Goal: Task Accomplishment & Management: Use online tool/utility

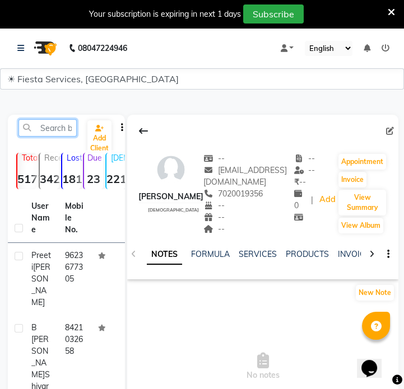
click at [38, 126] on input "text" at bounding box center [47, 127] width 58 height 17
paste input "9328417774"
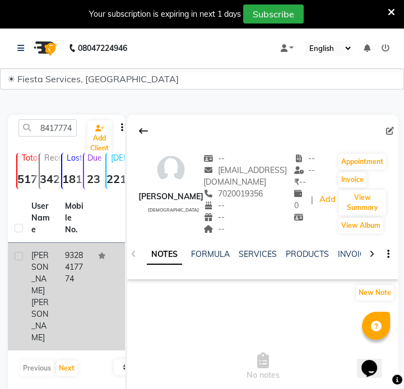
click at [74, 287] on td "9328417774" at bounding box center [75, 296] width 34 height 107
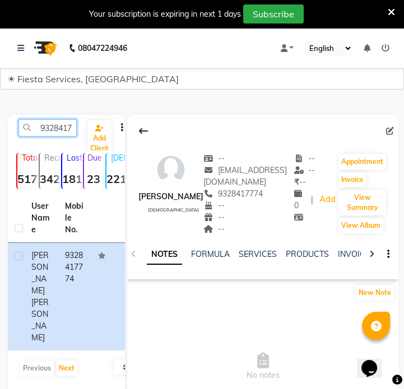
click at [69, 128] on input "9328417774" at bounding box center [47, 127] width 58 height 17
paste input "7020019356"
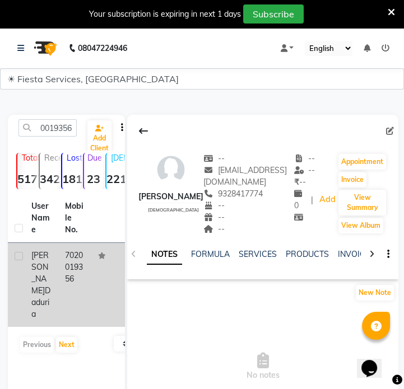
click at [43, 273] on div "[PERSON_NAME]" at bounding box center [41, 285] width 20 height 71
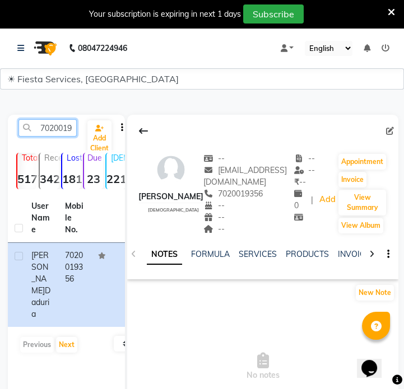
click at [68, 123] on input "7020019356" at bounding box center [47, 127] width 58 height 17
paste input "798076912"
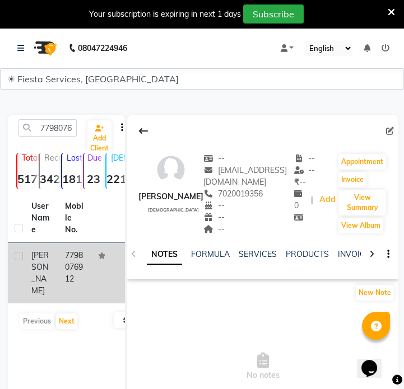
click at [68, 283] on td "7798076912" at bounding box center [75, 273] width 34 height 60
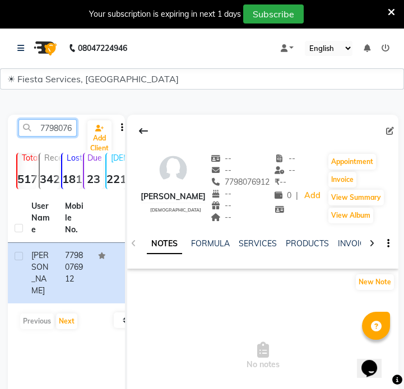
click at [46, 127] on input "7798076912" at bounding box center [47, 127] width 58 height 17
paste input "9963705895"
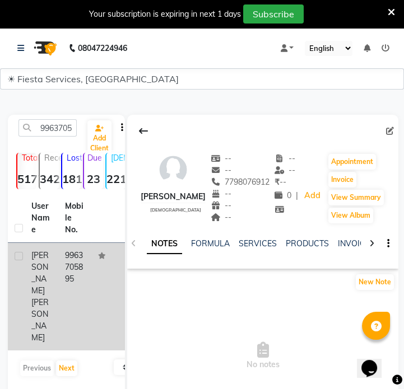
click at [57, 291] on td "[PERSON_NAME]" at bounding box center [42, 296] width 34 height 107
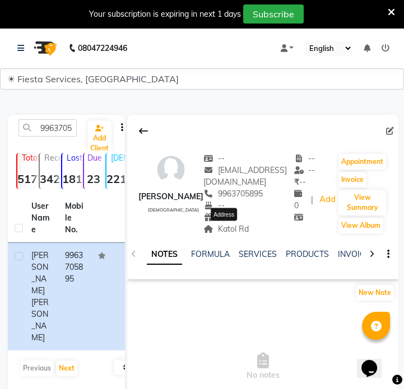
click at [232, 229] on span "Katol Rd" at bounding box center [225, 229] width 45 height 10
click at [229, 229] on span "Katol Rd" at bounding box center [225, 229] width 45 height 10
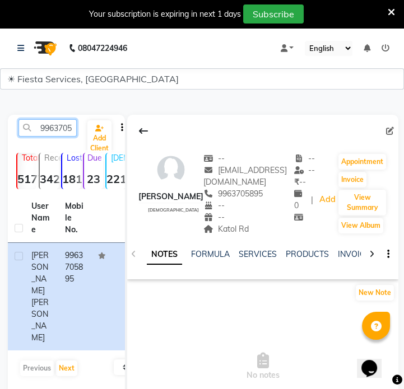
click at [46, 124] on input "9963705895" at bounding box center [47, 127] width 58 height 17
paste input "7066587366"
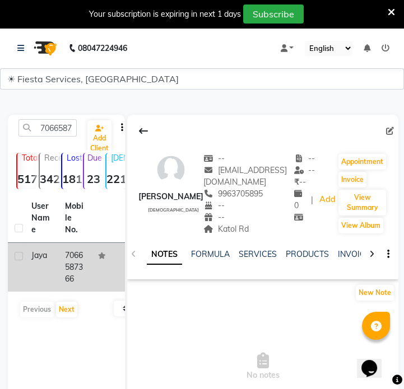
click at [69, 264] on td "7066587366" at bounding box center [75, 267] width 34 height 49
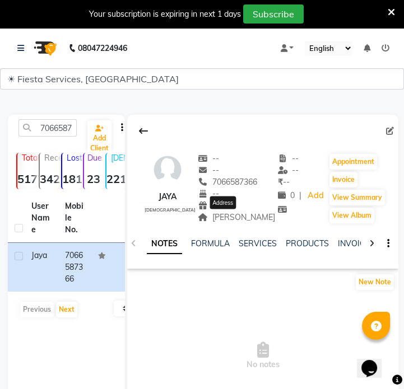
click at [238, 218] on span "[PERSON_NAME]" at bounding box center [236, 217] width 77 height 10
copy div "[PERSON_NAME] Address"
click at [56, 121] on input "7066587366" at bounding box center [47, 127] width 58 height 17
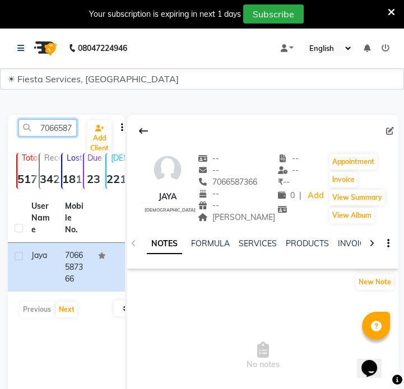
click at [56, 121] on input "7066587366" at bounding box center [47, 127] width 58 height 17
paste input "9782973521"
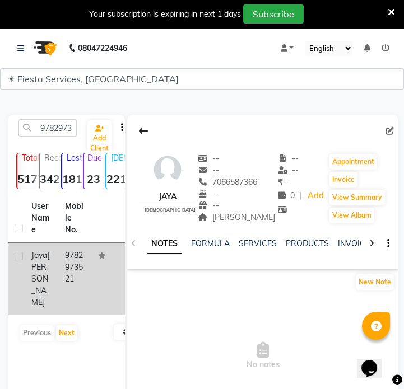
click at [83, 254] on td "9782973521" at bounding box center [75, 279] width 34 height 72
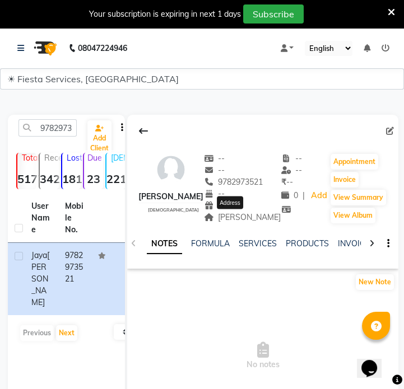
click at [241, 218] on span "[PERSON_NAME]" at bounding box center [242, 217] width 77 height 10
click at [61, 127] on input "9782973521" at bounding box center [47, 127] width 58 height 17
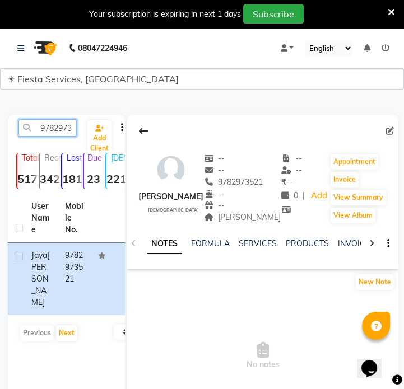
paste input "604744010"
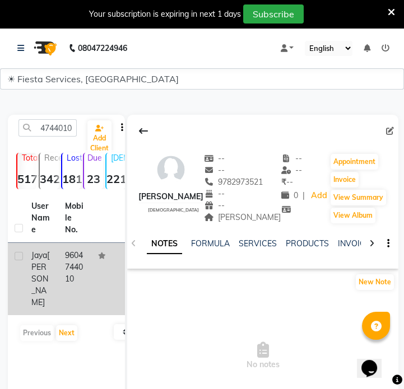
click at [35, 285] on td "[PERSON_NAME]" at bounding box center [42, 279] width 34 height 72
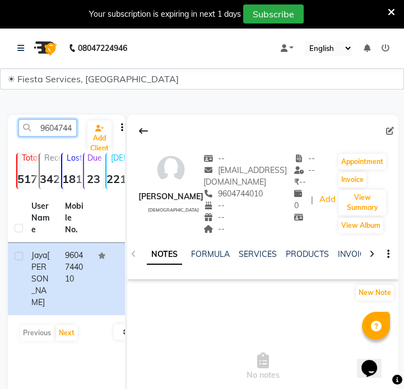
click at [62, 134] on input "9604744010" at bounding box center [47, 127] width 58 height 17
paste input "099336213"
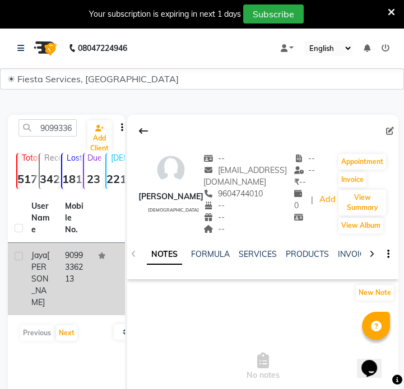
click at [79, 279] on td "9099336213" at bounding box center [75, 279] width 34 height 72
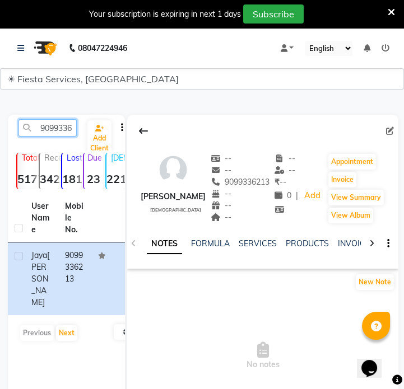
click at [54, 130] on input "9099336213" at bounding box center [47, 127] width 58 height 17
paste input "623643220"
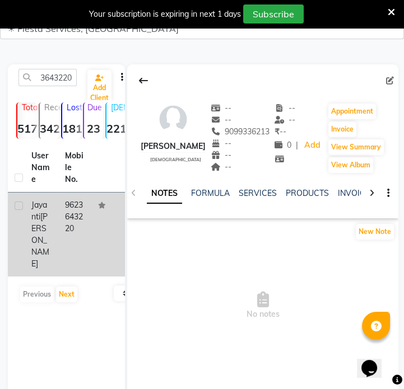
click at [53, 203] on td "[PERSON_NAME]" at bounding box center [42, 235] width 34 height 84
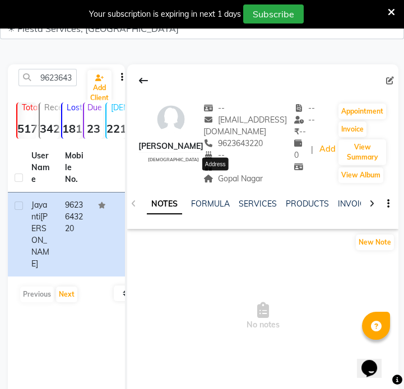
click at [213, 182] on span "Gopal Nagar" at bounding box center [232, 179] width 59 height 10
copy div "Gopal Nagar Address"
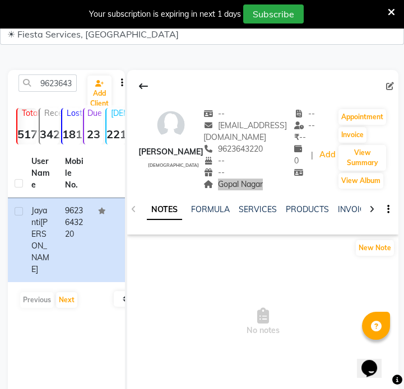
scroll to position [27, 0]
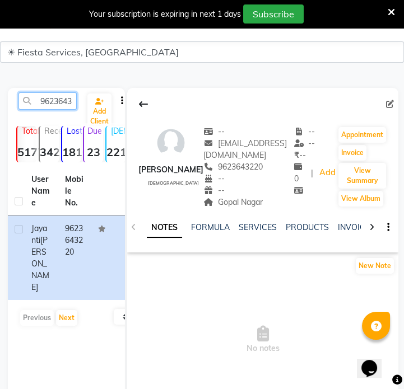
click at [68, 102] on input "9623643220" at bounding box center [47, 100] width 58 height 17
paste input "767699372"
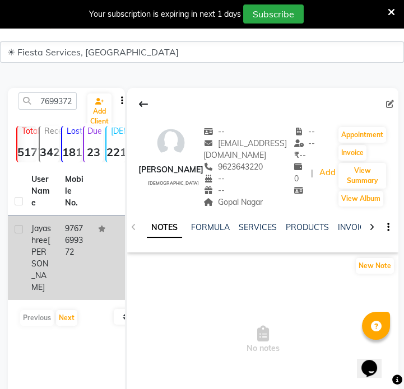
click at [74, 226] on td "9767699372" at bounding box center [75, 258] width 34 height 84
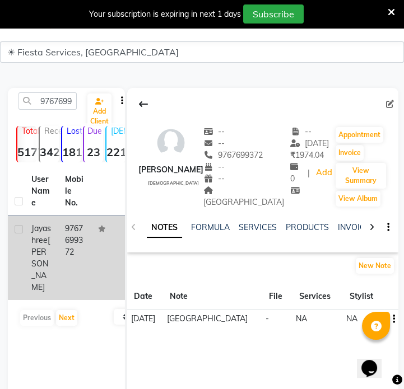
click at [74, 224] on td "9767699372" at bounding box center [75, 258] width 34 height 84
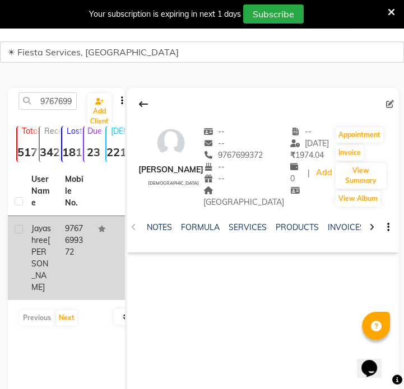
click at [74, 224] on td "9767699372" at bounding box center [75, 258] width 34 height 84
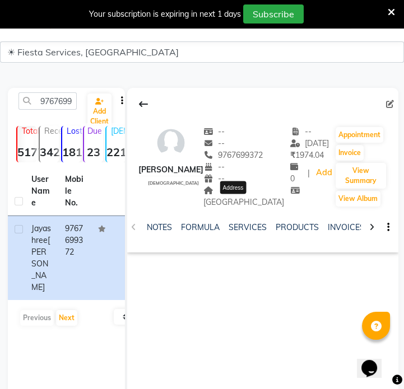
click at [243, 205] on span "[GEOGRAPHIC_DATA]" at bounding box center [243, 196] width 81 height 22
click at [42, 104] on input "9767699372" at bounding box center [47, 100] width 58 height 17
paste input "428019094"
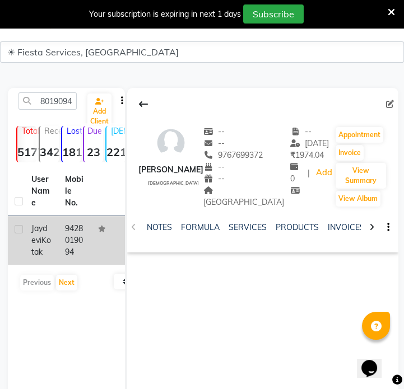
click at [83, 265] on td "9428019094" at bounding box center [75, 240] width 34 height 49
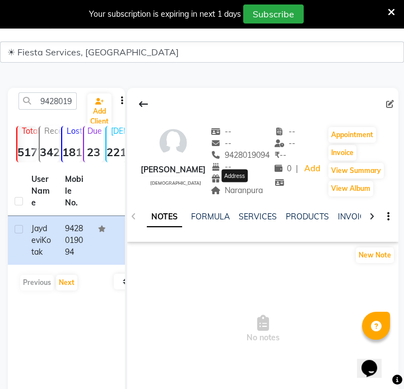
click at [243, 189] on span "Naranpura" at bounding box center [236, 190] width 53 height 10
copy span "Naranpura"
click at [61, 97] on input "9428019094" at bounding box center [47, 100] width 58 height 17
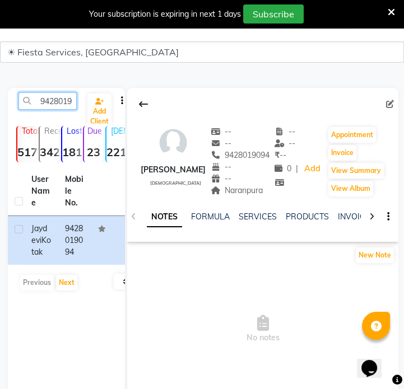
paste input "925304311"
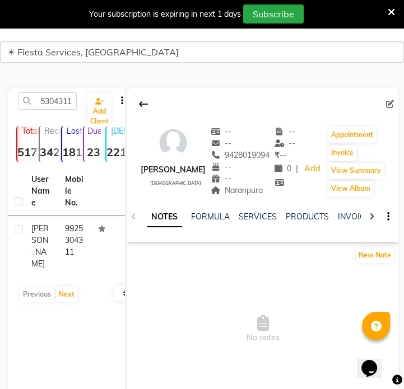
drag, startPoint x: 82, startPoint y: 207, endPoint x: 76, endPoint y: 213, distance: 8.7
click at [79, 207] on th "Mobile No." at bounding box center [75, 191] width 34 height 49
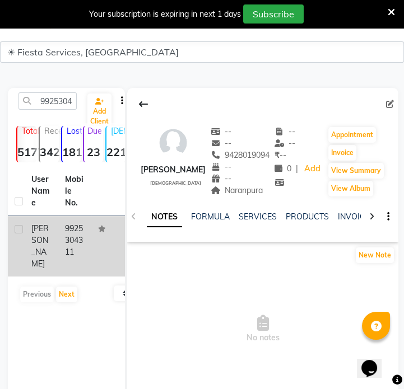
click at [67, 225] on td "9925304311" at bounding box center [75, 246] width 34 height 60
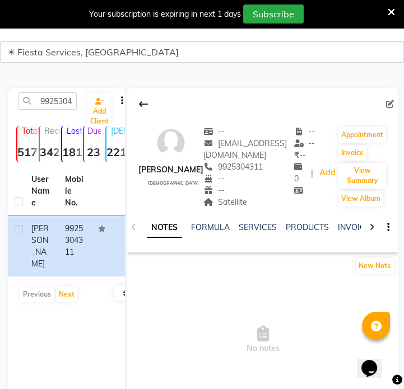
click at [201, 209] on div "NOTES FORMULA SERVICES PRODUCTS INVOICES APPOINTMENTS MEMBERSHIP PACKAGES VOUCH…" at bounding box center [262, 227] width 271 height 39
click at [203, 202] on span "Satellite" at bounding box center [225, 202] width 44 height 10
copy span "Satellite"
click at [42, 97] on input "9925304311" at bounding box center [47, 100] width 58 height 17
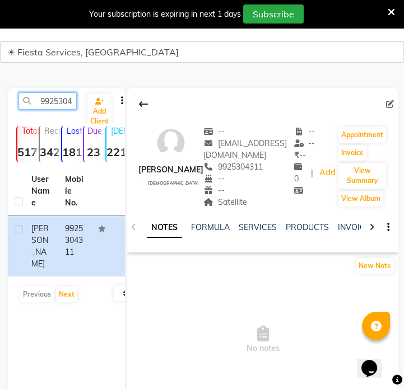
click at [42, 97] on input "9925304311" at bounding box center [47, 100] width 58 height 17
paste input "051316949"
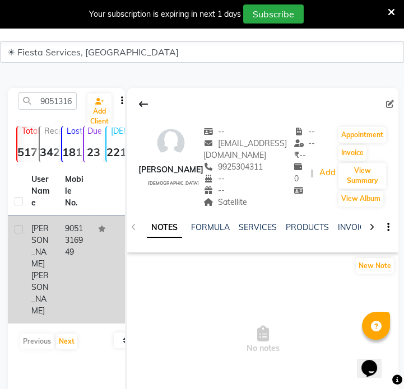
click at [54, 265] on td "[PERSON_NAME]" at bounding box center [42, 269] width 34 height 107
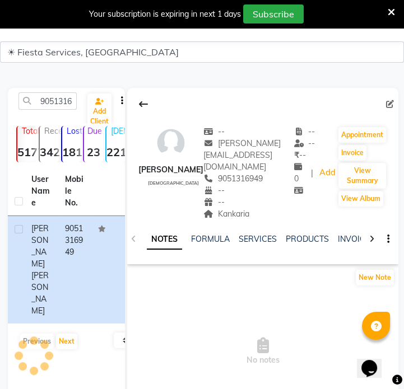
click at [218, 208] on div "Kankaria" at bounding box center [248, 214] width 91 height 12
click at [218, 209] on span "Kankaria" at bounding box center [226, 214] width 46 height 10
copy span "Kankaria"
click at [39, 101] on input "9051316949" at bounding box center [47, 100] width 58 height 17
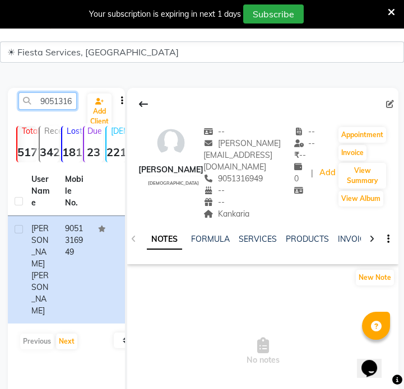
paste input "503550166"
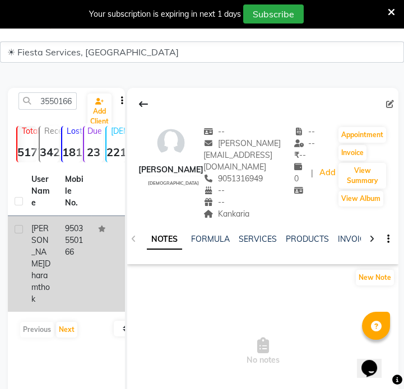
click at [64, 245] on td "9503550166" at bounding box center [75, 264] width 34 height 96
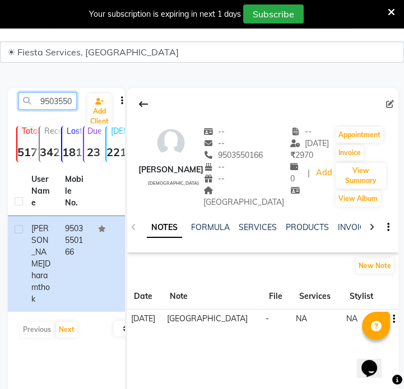
click at [45, 101] on input "9503550166" at bounding box center [47, 100] width 58 height 17
click at [46, 101] on input "9503550166" at bounding box center [47, 100] width 58 height 17
paste input "370169293"
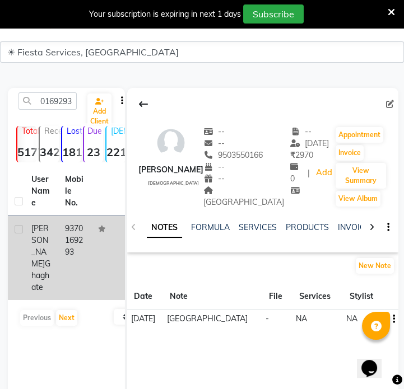
click at [71, 238] on td "9370169293" at bounding box center [75, 258] width 34 height 84
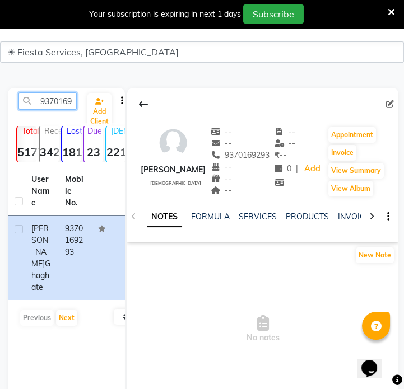
click at [67, 101] on input "9370169293" at bounding box center [47, 100] width 58 height 17
paste input "921257172"
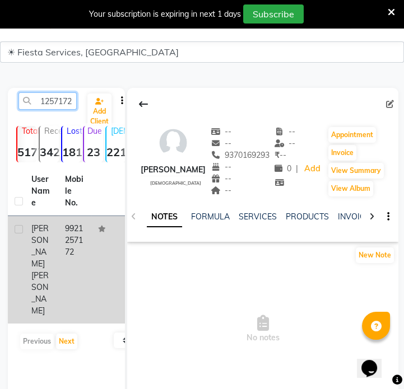
type input "9921257172"
click at [50, 238] on div "[PERSON_NAME]" at bounding box center [41, 270] width 20 height 94
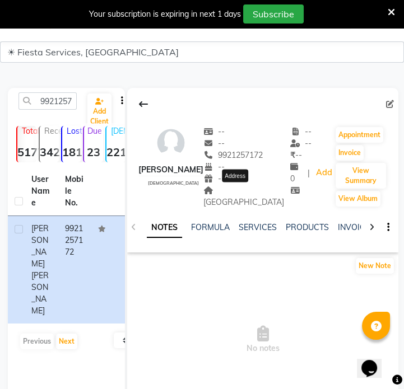
click at [241, 194] on span "[GEOGRAPHIC_DATA]" at bounding box center [243, 196] width 81 height 22
